Goal: Information Seeking & Learning: Learn about a topic

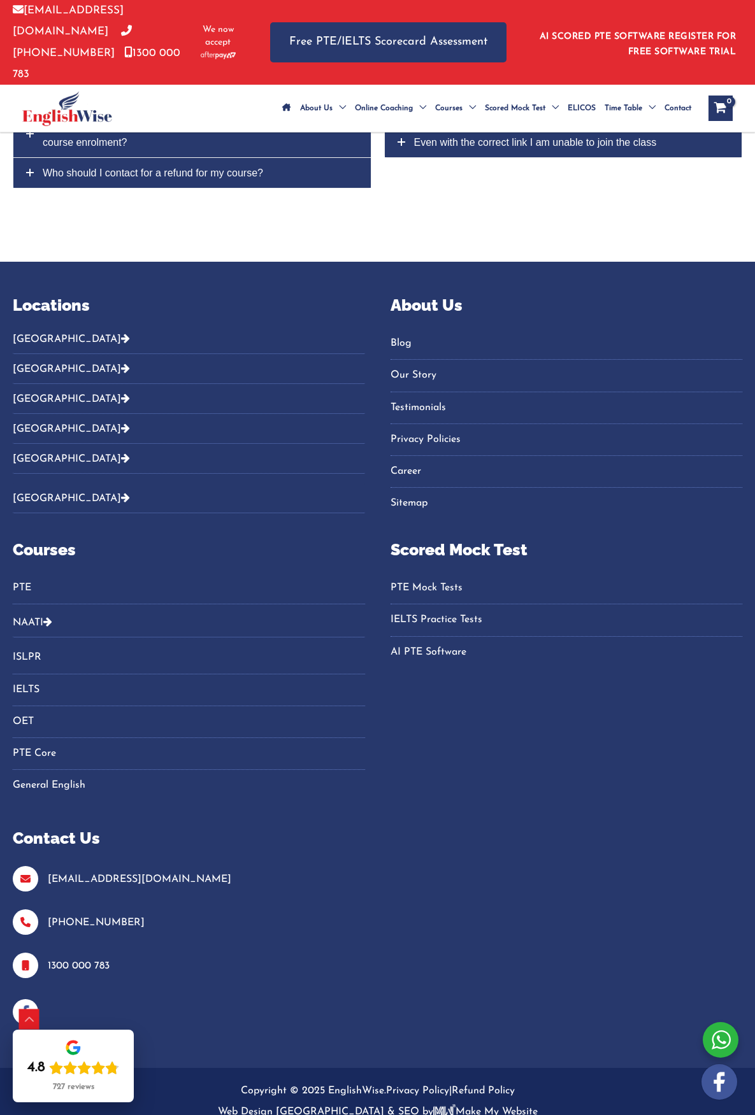
scroll to position [5332, 0]
